Goal: Ask a question

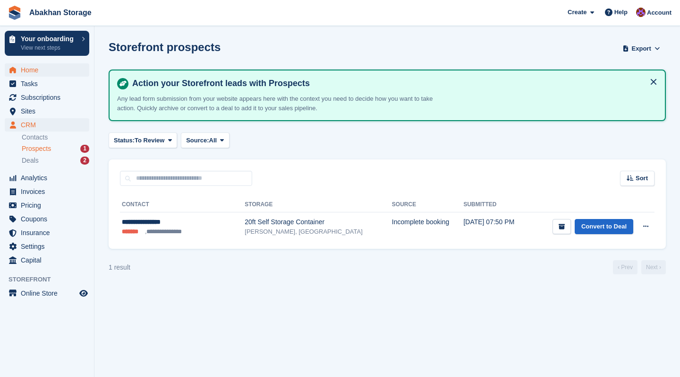
click at [33, 67] on span "Home" at bounding box center [49, 69] width 57 height 13
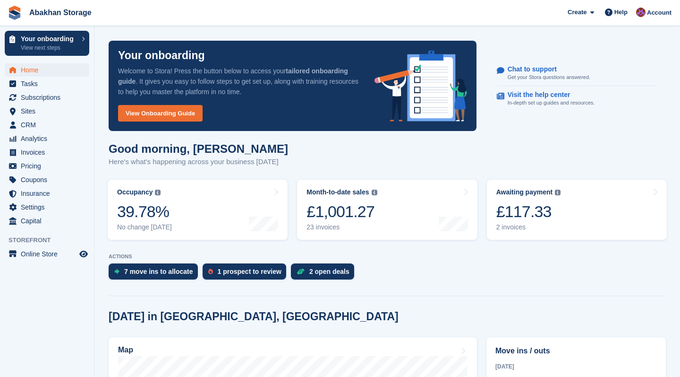
click at [34, 69] on span "Home" at bounding box center [49, 69] width 57 height 13
click at [128, 273] on div "7 move ins to allocate" at bounding box center [158, 271] width 69 height 8
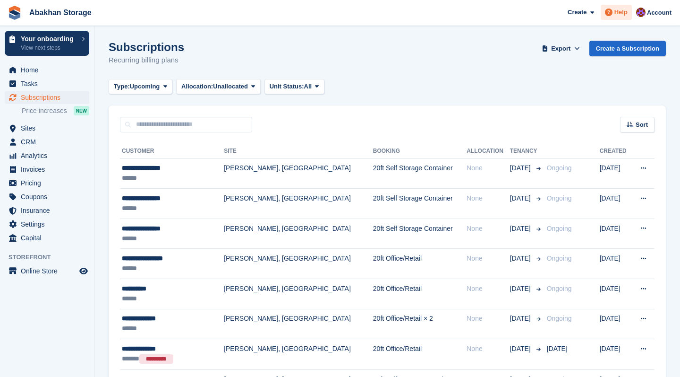
click at [617, 14] on span "Help" at bounding box center [621, 12] width 13 height 9
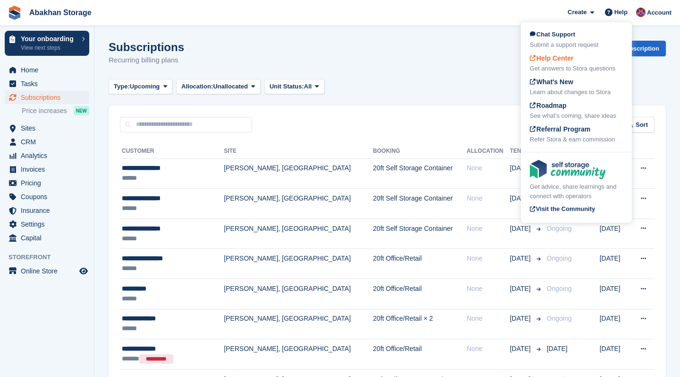
click at [577, 58] on div "Help Center Get answers to Stora questions" at bounding box center [576, 63] width 93 height 20
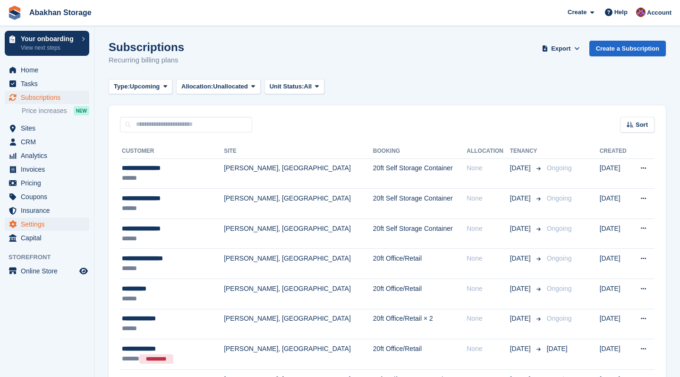
click at [51, 223] on span "Settings" at bounding box center [49, 223] width 57 height 13
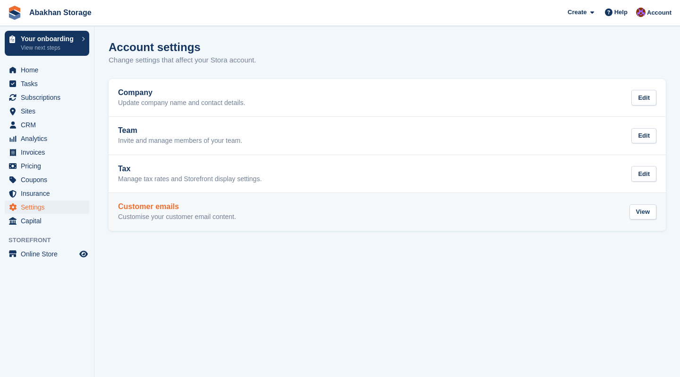
click at [236, 202] on h2 "Customer emails" at bounding box center [177, 206] width 118 height 9
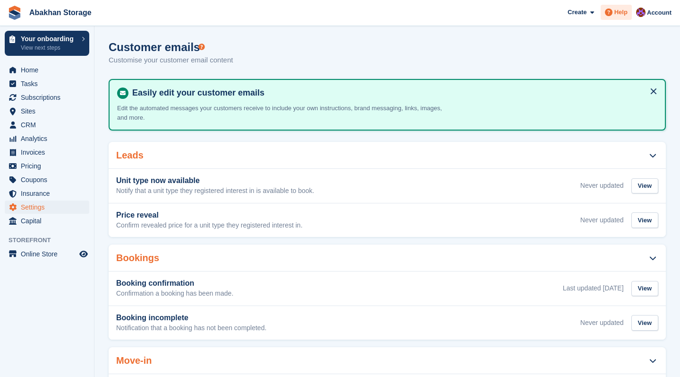
click at [630, 13] on div "Help" at bounding box center [616, 12] width 31 height 15
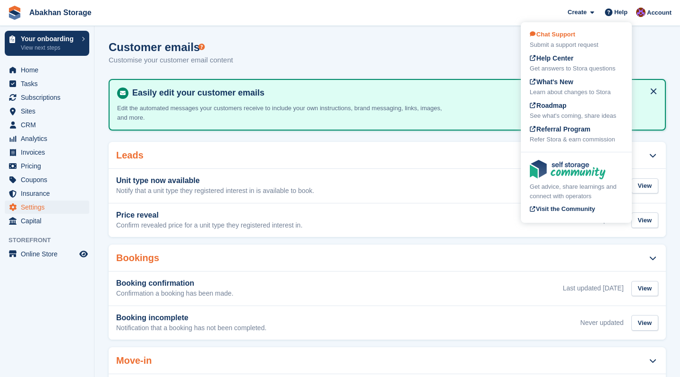
click at [587, 43] on div "Submit a support request" at bounding box center [576, 44] width 93 height 9
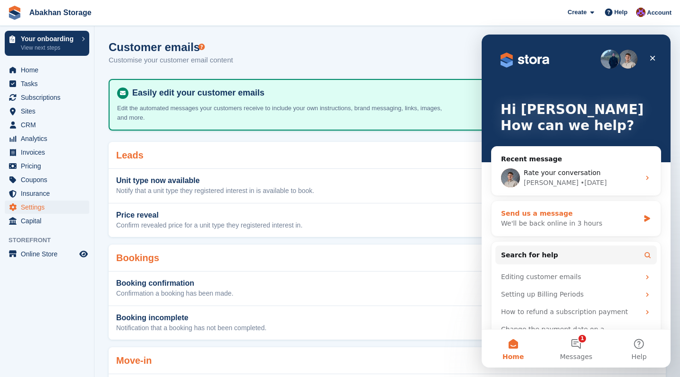
click at [568, 217] on div "Send us a message" at bounding box center [570, 213] width 138 height 10
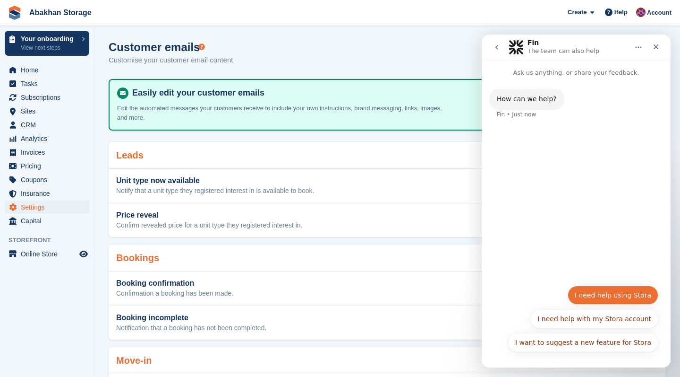
click at [598, 296] on button "I need help using Stora" at bounding box center [613, 294] width 91 height 19
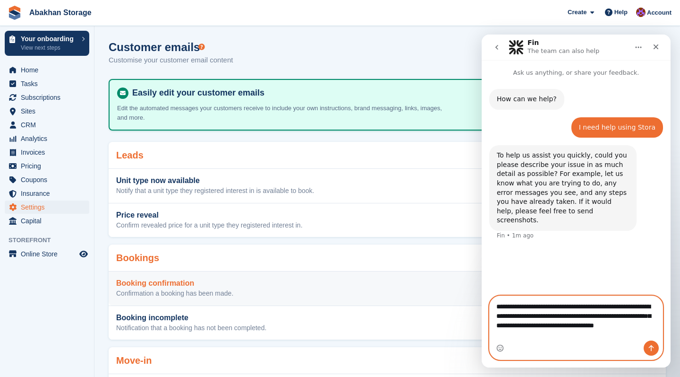
paste textarea "**********"
type textarea "**********"
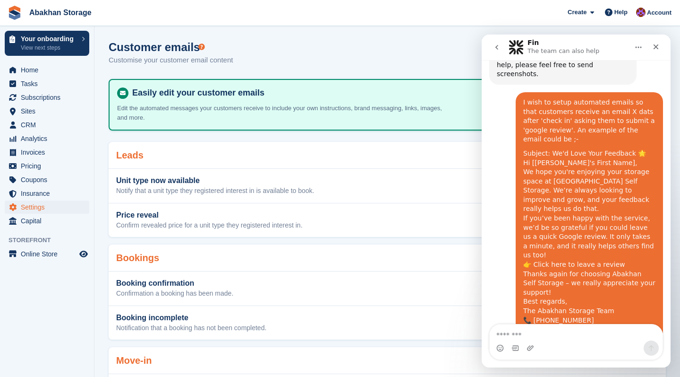
scroll to position [146, 0]
drag, startPoint x: 630, startPoint y: 210, endPoint x: 523, endPoint y: 94, distance: 158.2
click at [523, 94] on div "I wish to setup automated emails so that customers receive an email X dats afte…" at bounding box center [589, 217] width 147 height 248
copy div "I wish to setup automated emails so that customers receive an email X dats afte…"
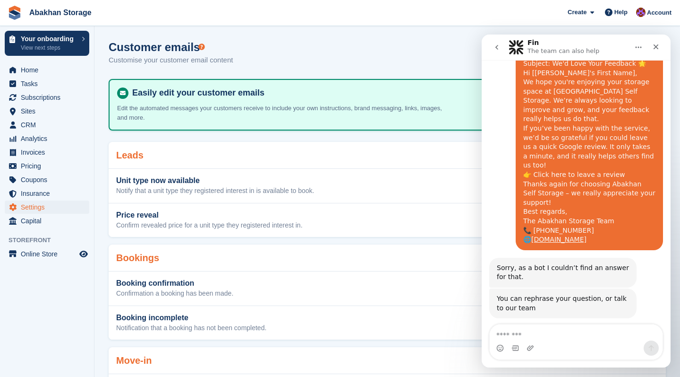
click at [642, 336] on button "Get more help 👤" at bounding box center [623, 345] width 72 height 19
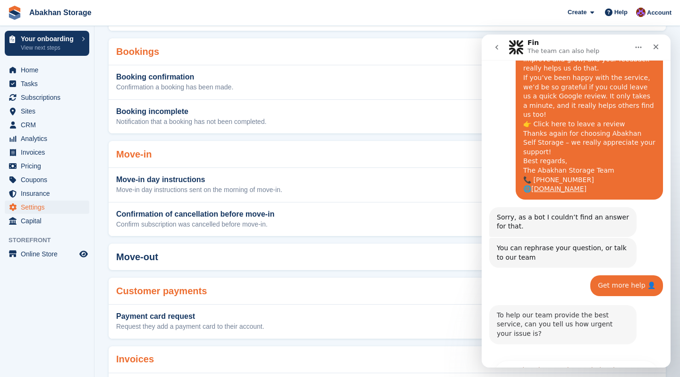
scroll to position [330, 0]
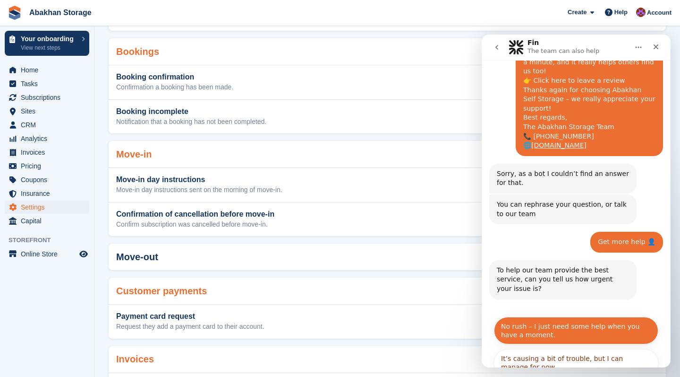
click at [630, 317] on button "No rush – I just need some help when you have a moment." at bounding box center [576, 330] width 164 height 27
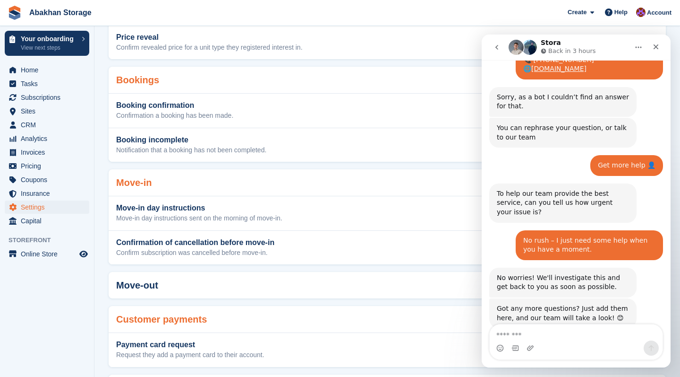
scroll to position [407, 0]
click at [43, 69] on span "Home" at bounding box center [49, 69] width 57 height 13
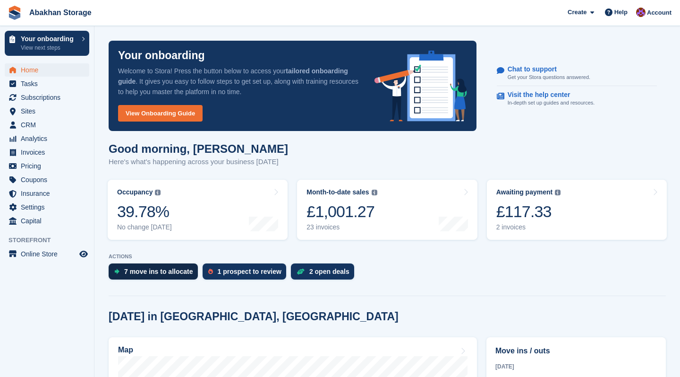
click at [148, 266] on div "7 move ins to allocate" at bounding box center [153, 271] width 89 height 16
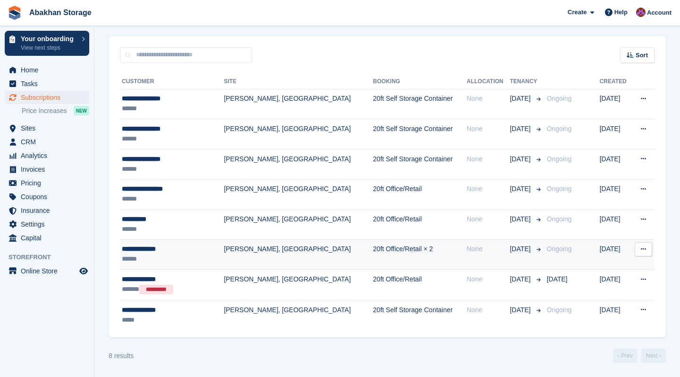
scroll to position [69, 0]
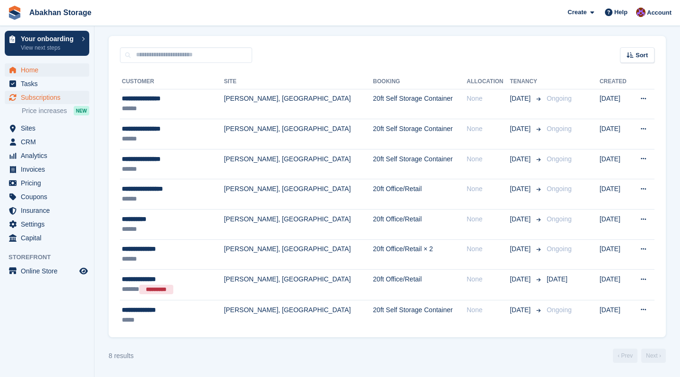
click at [58, 67] on span "Home" at bounding box center [49, 69] width 57 height 13
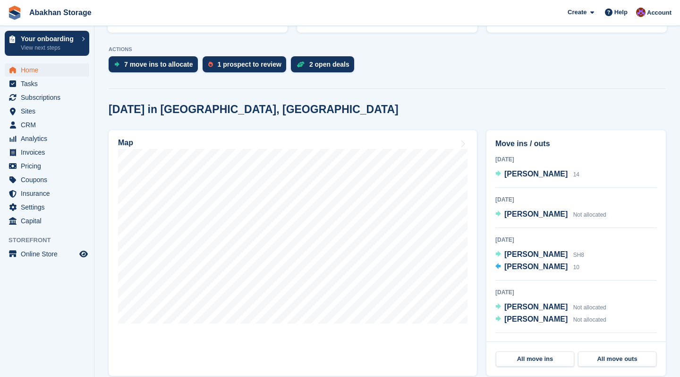
scroll to position [208, 0]
